Goal: Transaction & Acquisition: Purchase product/service

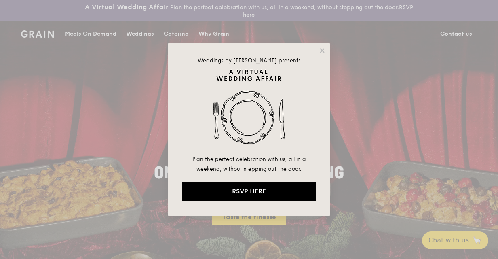
click at [318, 51] on div "Weddings by [PERSON_NAME] presents Plan the perfect celebration with us, all in…" at bounding box center [249, 129] width 162 height 173
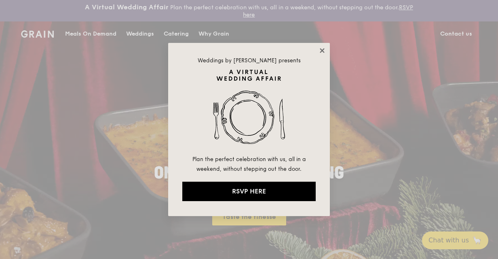
click at [323, 48] on icon at bounding box center [322, 50] width 7 height 7
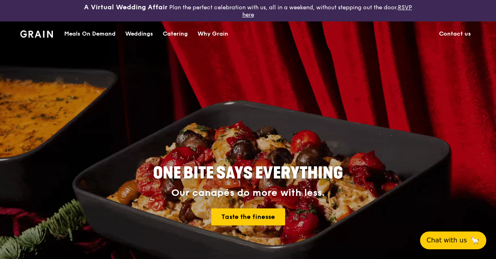
click at [90, 32] on div "Meals On Demand" at bounding box center [89, 34] width 51 height 24
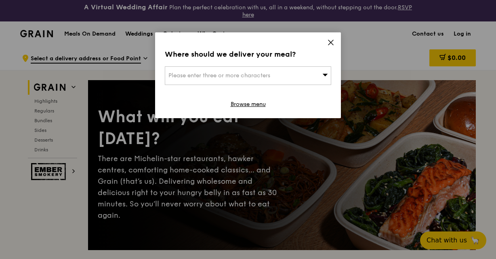
click at [320, 73] on div "Please enter three or more characters" at bounding box center [248, 75] width 167 height 19
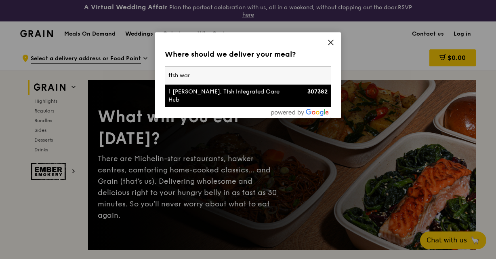
type input "ttsh [PERSON_NAME]"
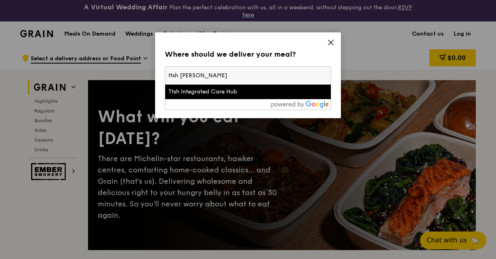
drag, startPoint x: 220, startPoint y: 76, endPoint x: 50, endPoint y: 53, distance: 171.7
click at [50, 53] on div "Where should we deliver your meal? Please enter three or more characters ttsh […" at bounding box center [248, 129] width 496 height 259
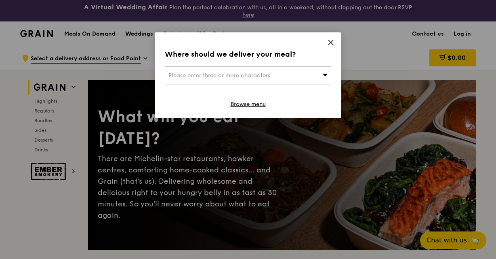
scroll to position [226, 0]
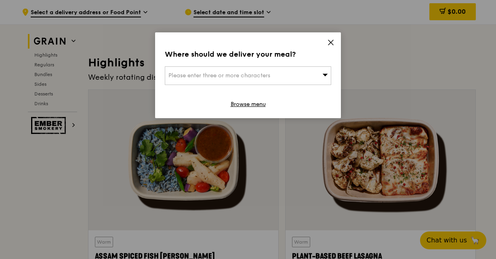
click at [180, 70] on div "Please enter three or more characters" at bounding box center [248, 75] width 167 height 19
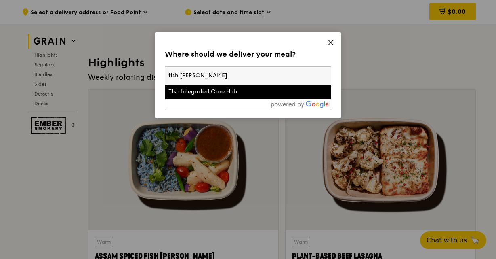
drag, startPoint x: 200, startPoint y: 74, endPoint x: 140, endPoint y: 74, distance: 59.8
click at [137, 74] on div "Where should we deliver your meal? Please enter three or more characters ttsh […" at bounding box center [248, 129] width 496 height 259
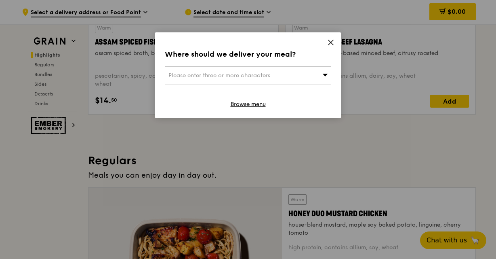
scroll to position [453, 0]
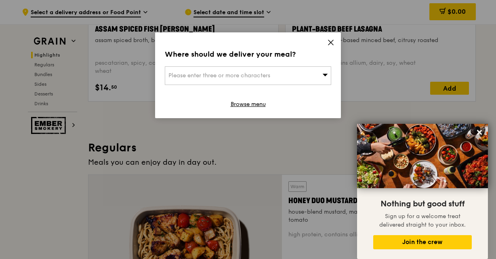
click at [331, 79] on div "Please enter three or more characters" at bounding box center [248, 75] width 167 height 19
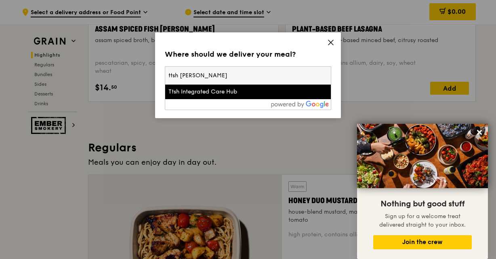
click at [329, 78] on input "ttsh [PERSON_NAME]" at bounding box center [248, 76] width 166 height 18
click at [251, 80] on input "ttsh [PERSON_NAME]" at bounding box center [248, 76] width 166 height 18
drag, startPoint x: 242, startPoint y: 80, endPoint x: 101, endPoint y: 59, distance: 142.7
click at [99, 59] on div "Where should we deliver your meal? Please enter three or more characters ttsh […" at bounding box center [248, 129] width 496 height 259
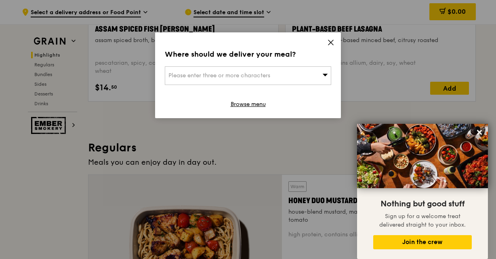
click at [207, 72] on div "Please enter three or more characters" at bounding box center [248, 75] width 167 height 19
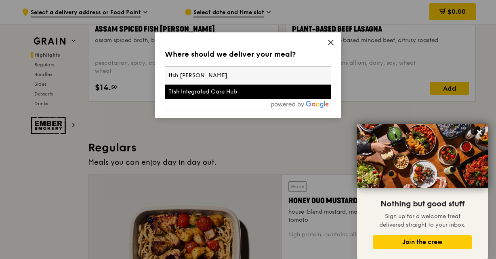
drag, startPoint x: 211, startPoint y: 76, endPoint x: 176, endPoint y: 76, distance: 34.8
click at [176, 76] on input "ttsh [PERSON_NAME]" at bounding box center [248, 76] width 166 height 18
type input "t"
type input "r"
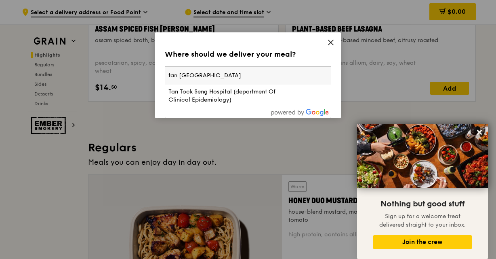
type input "tan [GEOGRAPHIC_DATA]"
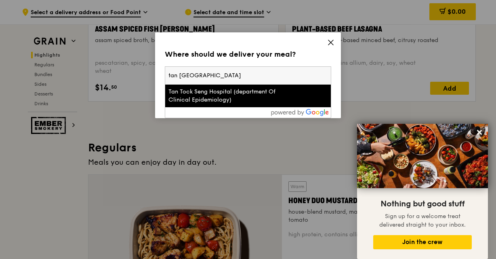
click at [158, 98] on div "Where should we deliver your meal? Please enter three or more characters [GEOGR…" at bounding box center [248, 75] width 186 height 86
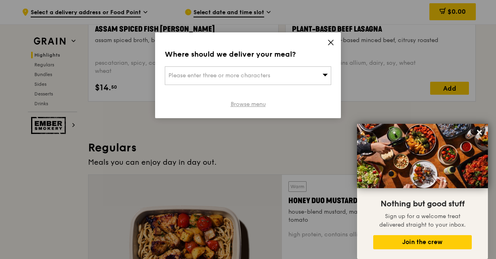
click at [252, 106] on link "Browse menu" at bounding box center [248, 104] width 35 height 8
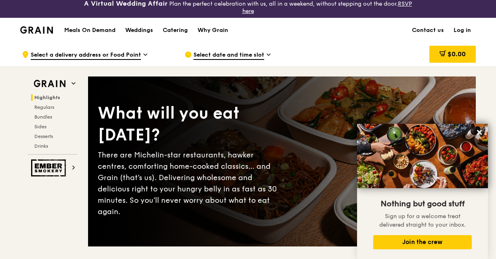
scroll to position [0, 0]
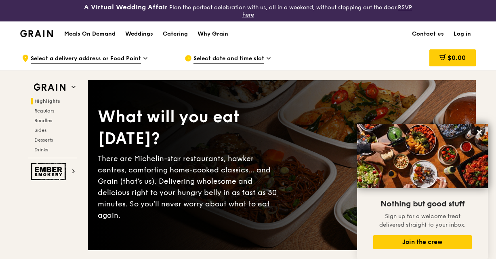
click at [457, 35] on link "Log in" at bounding box center [462, 34] width 27 height 24
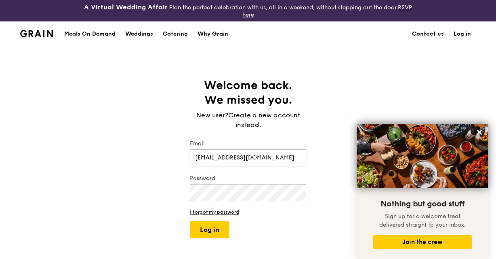
type input "[EMAIL_ADDRESS][DOMAIN_NAME]"
click at [208, 228] on button "Log in" at bounding box center [210, 229] width 40 height 17
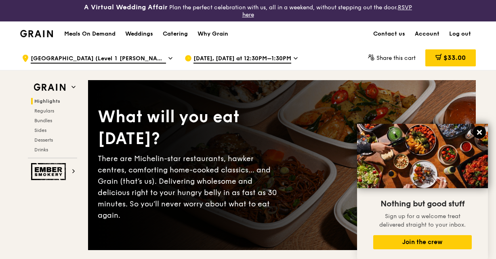
click at [477, 133] on icon at bounding box center [479, 132] width 7 height 7
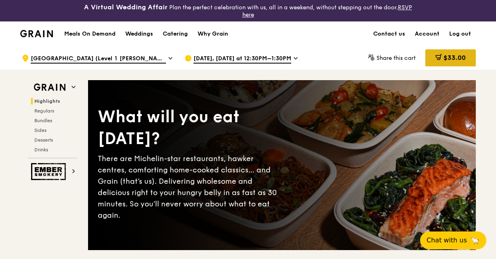
click at [439, 61] on span at bounding box center [439, 58] width 6 height 9
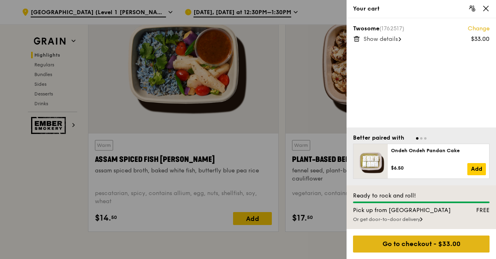
scroll to position [323, 0]
click at [426, 245] on div "Go to checkout - $33.00" at bounding box center [421, 243] width 137 height 17
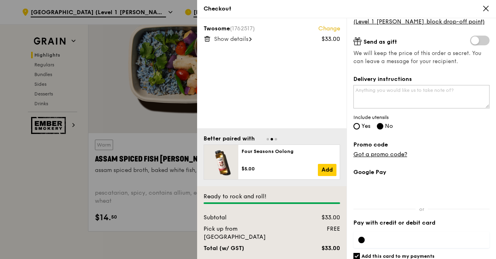
scroll to position [150, 0]
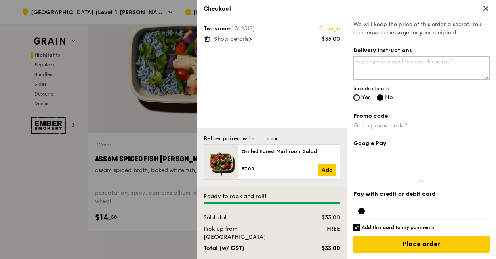
click at [373, 128] on link "Got a promo code?" at bounding box center [381, 125] width 54 height 7
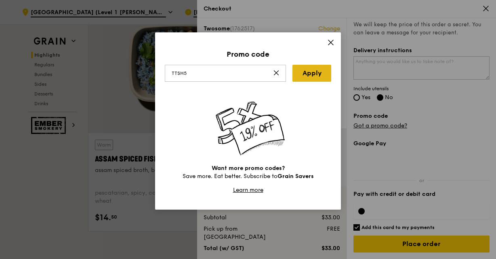
type input "TTSH5"
click at [305, 73] on link "Apply" at bounding box center [312, 73] width 39 height 17
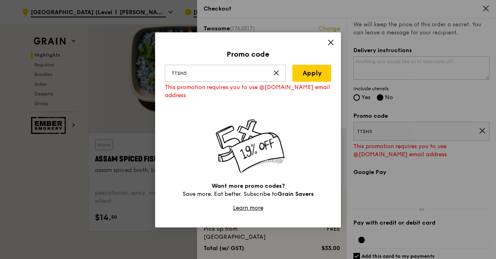
click at [331, 45] on icon at bounding box center [330, 42] width 7 height 7
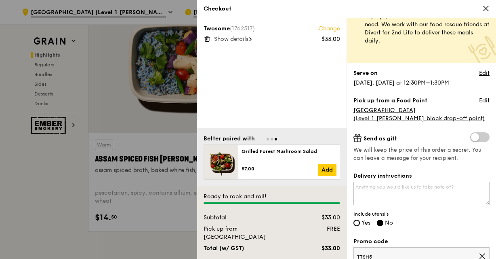
scroll to position [0, 0]
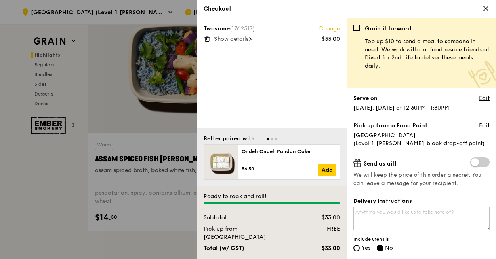
click at [484, 12] on icon at bounding box center [486, 8] width 7 height 7
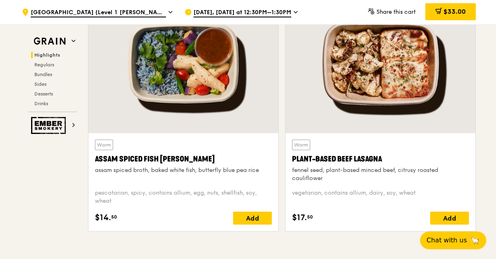
click at [463, 247] on button "Chat with us 🦙" at bounding box center [454, 240] width 70 height 19
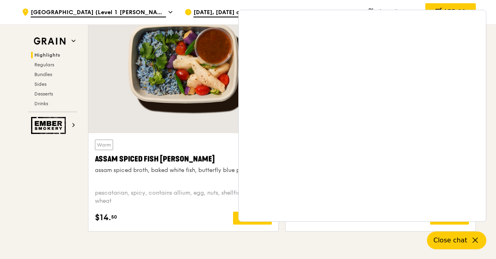
click at [448, 243] on span "Close chat" at bounding box center [451, 240] width 36 height 10
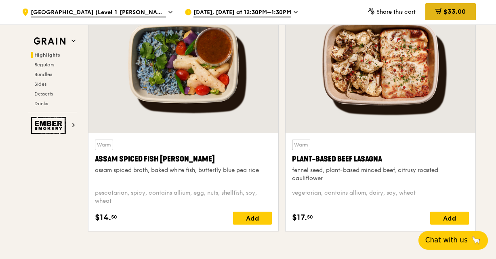
click at [444, 10] on span "$33.00" at bounding box center [455, 12] width 22 height 8
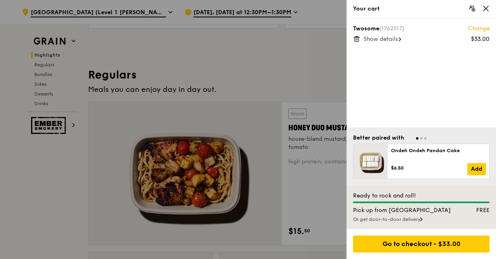
scroll to position [518, 0]
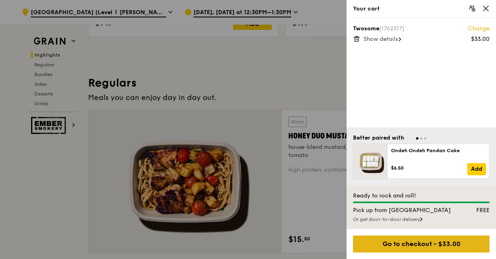
click at [433, 248] on div "Go to checkout - $33.00" at bounding box center [421, 243] width 137 height 17
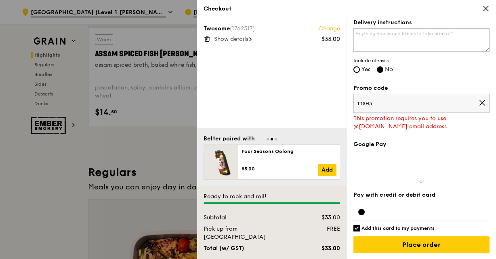
scroll to position [179, 0]
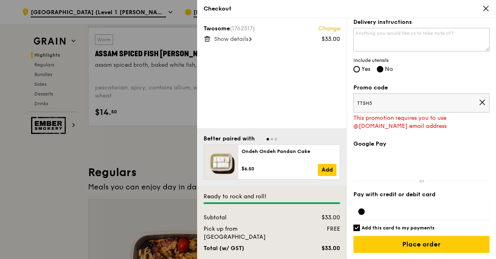
click at [479, 99] on icon at bounding box center [482, 102] width 7 height 7
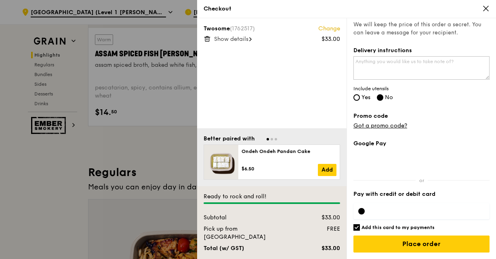
scroll to position [150, 0]
click at [365, 123] on link "Got a promo code?" at bounding box center [381, 125] width 54 height 7
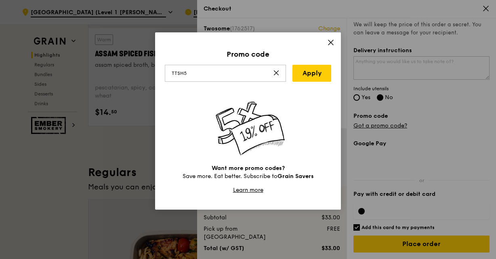
type input "TTSH5"
click at [312, 125] on div "Want more promo codes? Save more. Eat better. Subscribe to Grain Savers Learn m…" at bounding box center [248, 147] width 167 height 93
click at [332, 44] on icon at bounding box center [330, 42] width 7 height 7
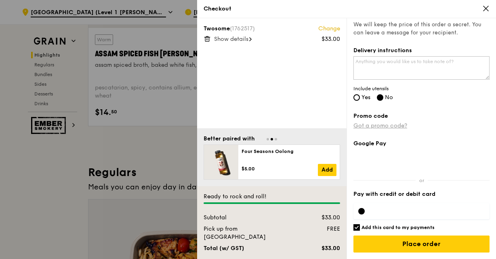
click at [372, 123] on link "Got a promo code?" at bounding box center [381, 125] width 54 height 7
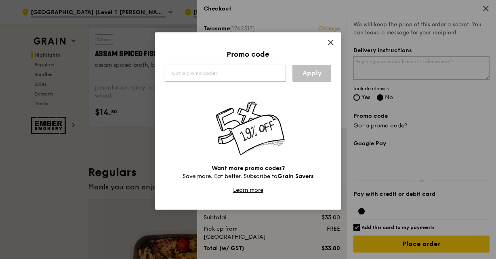
click at [192, 70] on input "text" at bounding box center [225, 73] width 121 height 17
type input "TTSH5"
click at [306, 75] on link "Apply" at bounding box center [312, 73] width 39 height 17
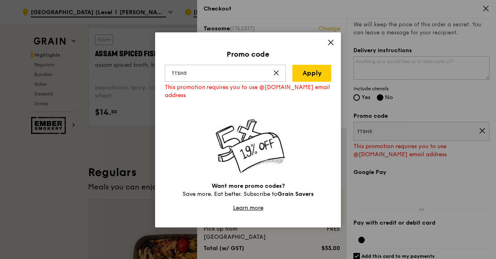
click at [330, 41] on icon at bounding box center [330, 42] width 7 height 7
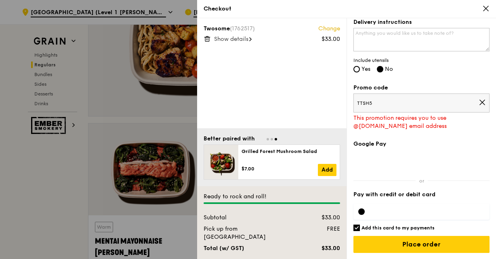
scroll to position [712, 0]
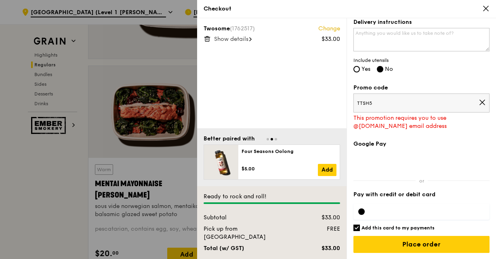
click at [484, 9] on icon at bounding box center [486, 8] width 7 height 7
